Goal: Task Accomplishment & Management: Manage account settings

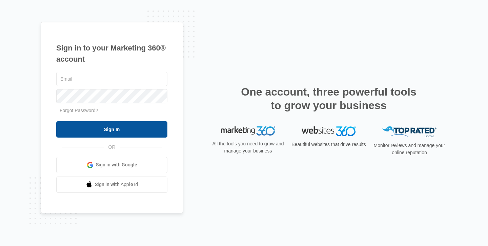
type input "[EMAIL_ADDRESS][DOMAIN_NAME]"
click at [112, 125] on input "Sign In" at bounding box center [111, 129] width 111 height 16
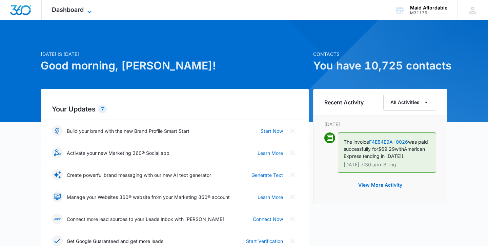
click at [72, 13] on span "Dashboard" at bounding box center [68, 9] width 32 height 7
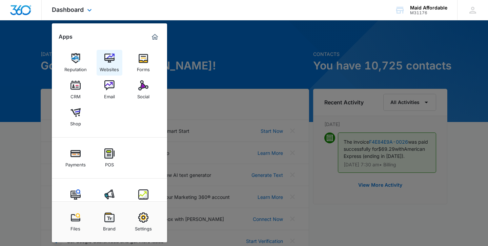
click at [110, 61] on img at bounding box center [109, 58] width 10 height 10
